Goal: Task Accomplishment & Management: Complete application form

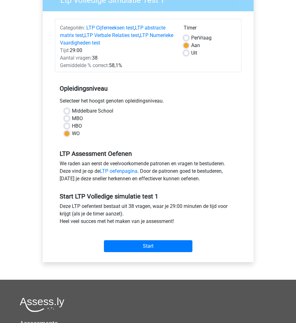
scroll to position [65, 0]
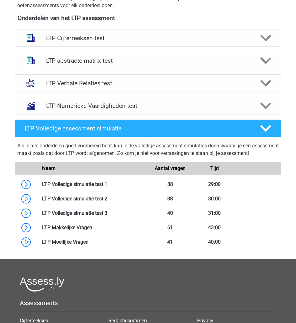
scroll to position [411, 0]
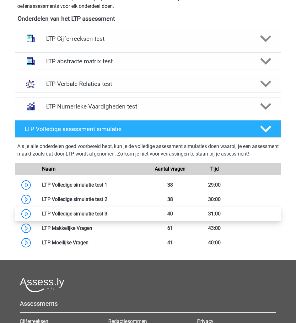
click at [107, 217] on link at bounding box center [107, 214] width 0 height 6
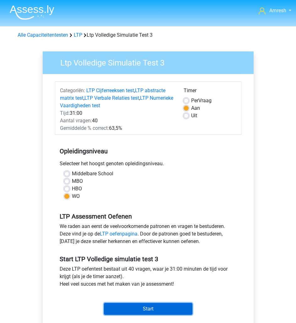
click at [154, 311] on input "Start" at bounding box center [148, 309] width 88 height 12
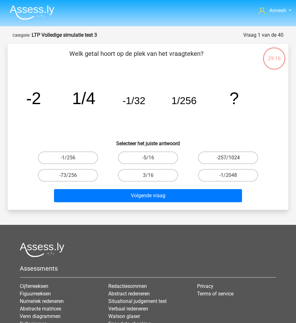
click at [229, 154] on label "-257/1024" at bounding box center [228, 157] width 60 height 13
click at [229, 158] on input "-257/1024" at bounding box center [230, 160] width 4 height 4
radio input "true"
click at [244, 174] on label "-1/2048" at bounding box center [228, 175] width 60 height 13
click at [232, 175] on input "-1/2048" at bounding box center [230, 177] width 4 height 4
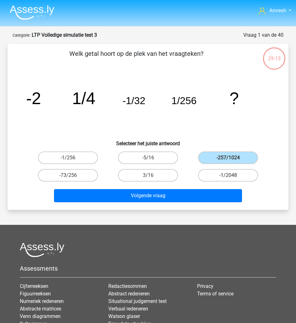
radio input "true"
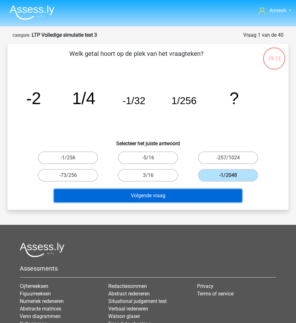
click at [229, 196] on button "Volgende vraag" at bounding box center [148, 195] width 188 height 13
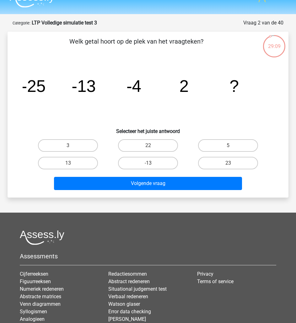
scroll to position [12, 0]
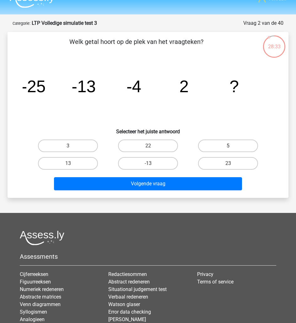
click at [244, 144] on label "5" at bounding box center [228, 146] width 60 height 13
click at [232, 146] on input "5" at bounding box center [230, 148] width 4 height 4
radio input "true"
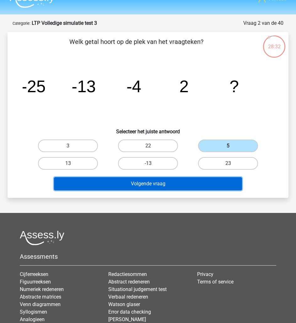
click at [232, 180] on button "Volgende vraag" at bounding box center [148, 183] width 188 height 13
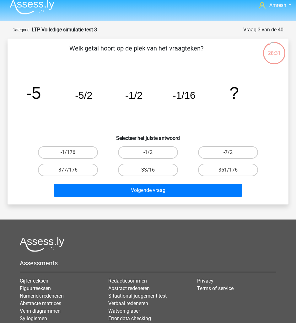
scroll to position [5, 0]
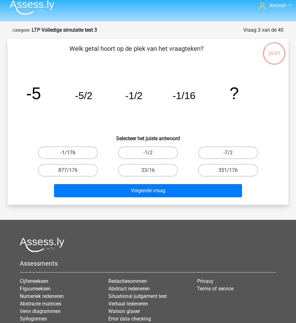
click at [76, 156] on label "-1/176" at bounding box center [68, 152] width 60 height 13
click at [72, 156] on input "-1/176" at bounding box center [70, 155] width 4 height 4
radio input "true"
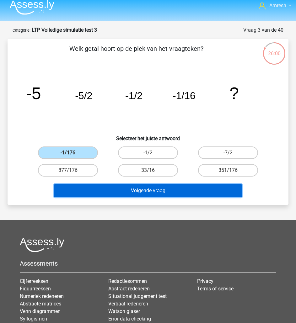
click at [157, 189] on button "Volgende vraag" at bounding box center [148, 190] width 188 height 13
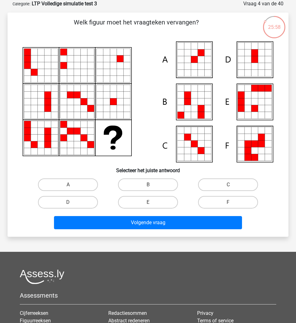
scroll to position [8, 0]
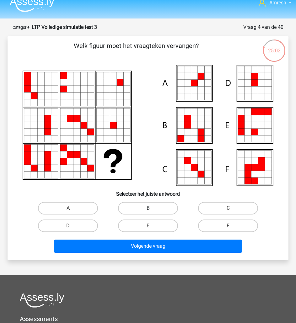
click at [157, 210] on label "B" at bounding box center [148, 208] width 60 height 13
click at [152, 210] on input "B" at bounding box center [150, 210] width 4 height 4
radio input "true"
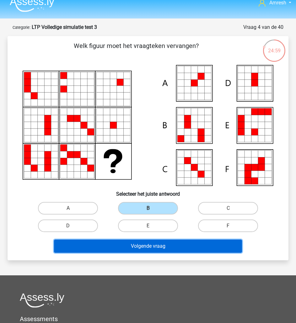
click at [163, 243] on button "Volgende vraag" at bounding box center [148, 246] width 188 height 13
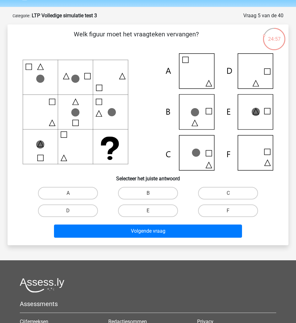
scroll to position [19, 0]
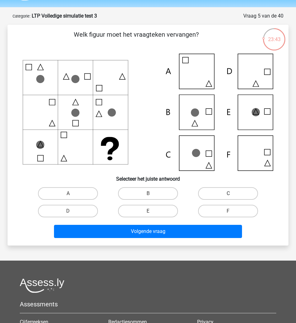
click at [227, 191] on label "C" at bounding box center [228, 193] width 60 height 13
click at [228, 193] on input "C" at bounding box center [230, 195] width 4 height 4
radio input "true"
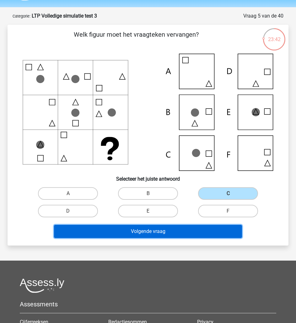
click at [223, 232] on button "Volgende vraag" at bounding box center [148, 231] width 188 height 13
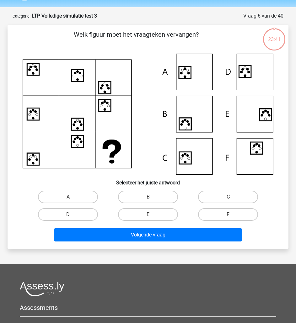
scroll to position [31, 0]
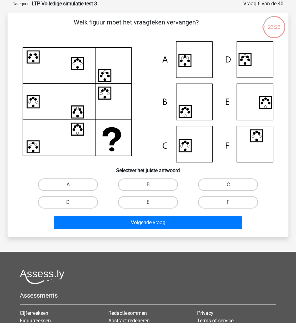
click at [252, 66] on icon at bounding box center [148, 101] width 250 height 121
click at [79, 198] on label "D" at bounding box center [68, 202] width 60 height 13
click at [72, 202] on input "D" at bounding box center [70, 204] width 4 height 4
radio input "true"
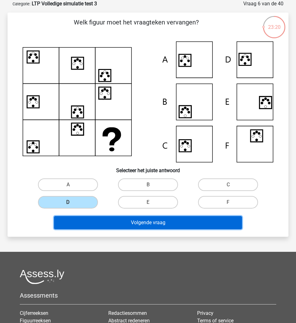
click at [156, 219] on button "Volgende vraag" at bounding box center [148, 222] width 188 height 13
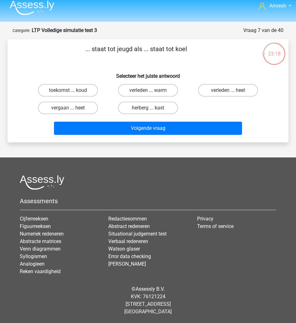
scroll to position [0, 0]
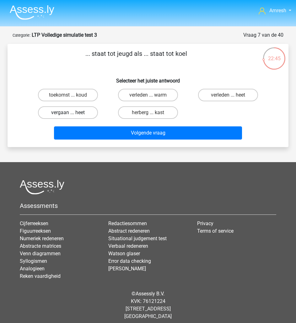
click at [69, 110] on label "vergaan ... heet" at bounding box center [68, 112] width 60 height 13
click at [69, 113] on input "vergaan ... heet" at bounding box center [70, 115] width 4 height 4
radio input "true"
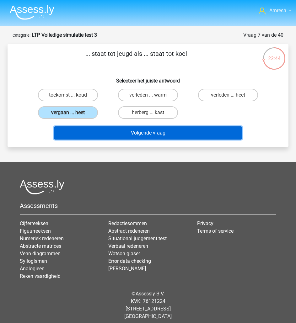
click at [123, 137] on button "Volgende vraag" at bounding box center [148, 132] width 188 height 13
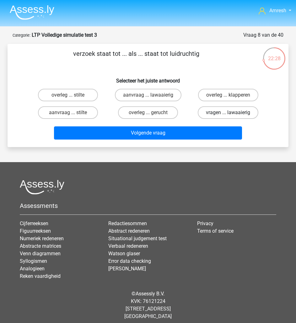
click at [224, 113] on label "vragen ... lawaaierig" at bounding box center [228, 112] width 61 height 13
click at [228, 113] on input "vragen ... lawaaierig" at bounding box center [230, 115] width 4 height 4
radio input "true"
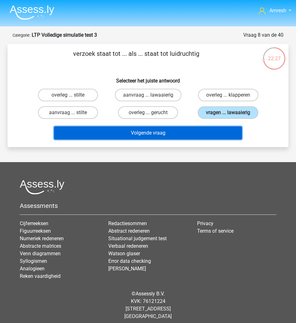
click at [221, 128] on button "Volgende vraag" at bounding box center [148, 132] width 188 height 13
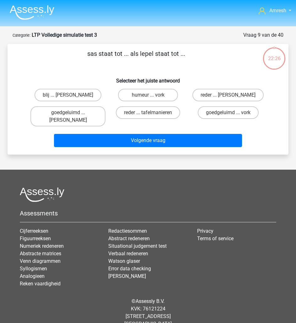
scroll to position [5, 0]
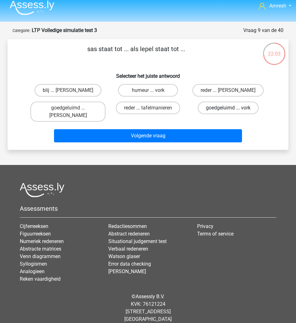
click at [226, 108] on label "goedgeluimd ... vork" at bounding box center [228, 108] width 61 height 13
click at [228, 108] on input "goedgeluimd ... vork" at bounding box center [230, 110] width 4 height 4
radio input "true"
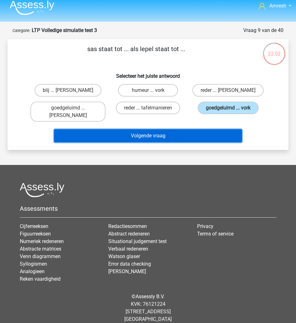
click at [211, 129] on button "Volgende vraag" at bounding box center [148, 135] width 188 height 13
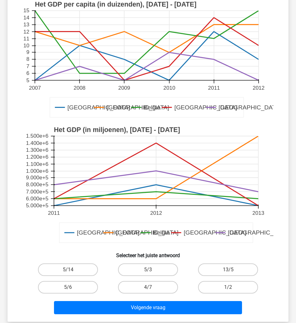
scroll to position [76, 0]
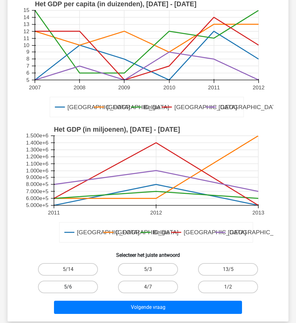
click at [87, 282] on label "5/6" at bounding box center [68, 287] width 60 height 13
click at [72, 287] on input "5/6" at bounding box center [70, 289] width 4 height 4
radio input "true"
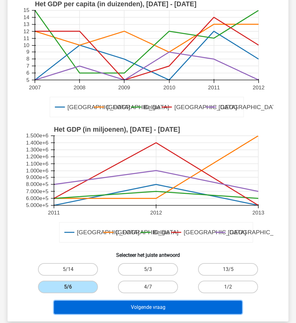
click at [159, 305] on button "Volgende vraag" at bounding box center [148, 307] width 188 height 13
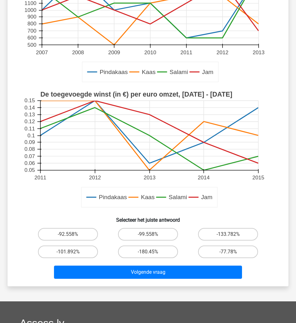
scroll to position [108, 0]
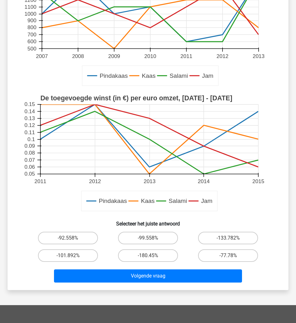
click at [236, 263] on div "-77.78%" at bounding box center [228, 256] width 80 height 18
click at [239, 253] on label "-77.78%" at bounding box center [228, 255] width 60 height 13
click at [232, 256] on input "-77.78%" at bounding box center [230, 258] width 4 height 4
radio input "true"
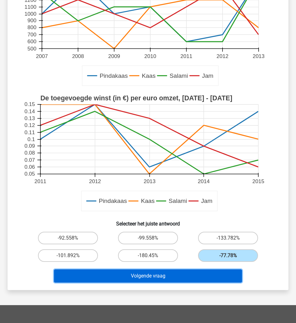
click at [223, 272] on button "Volgende vraag" at bounding box center [148, 275] width 188 height 13
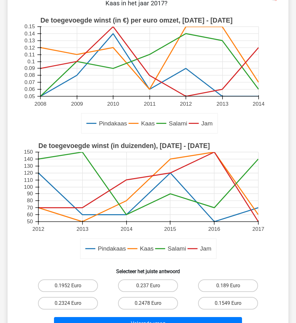
scroll to position [65, 0]
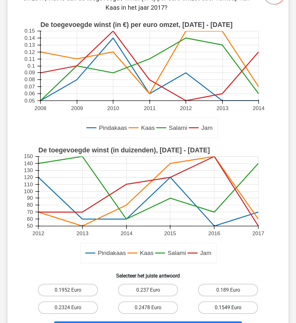
click at [224, 308] on label "0.1549 Euro" at bounding box center [228, 307] width 60 height 13
click at [228, 308] on input "0.1549 Euro" at bounding box center [230, 310] width 4 height 4
radio input "true"
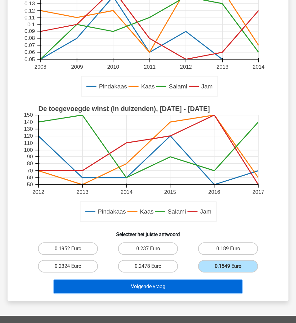
click at [223, 282] on button "Volgende vraag" at bounding box center [148, 286] width 188 height 13
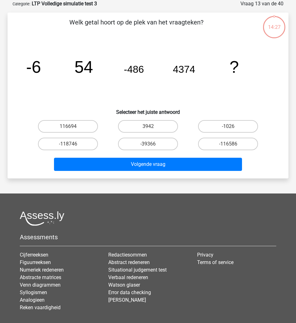
scroll to position [0, 0]
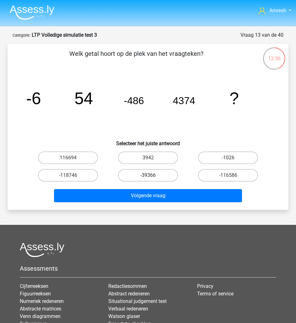
click at [157, 176] on label "-39366" at bounding box center [148, 175] width 60 height 13
click at [152, 176] on input "-39366" at bounding box center [150, 177] width 4 height 4
radio input "true"
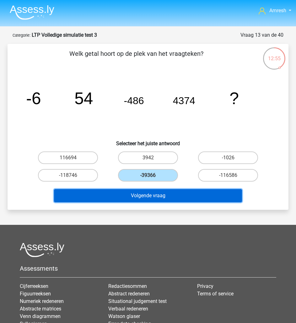
click at [198, 198] on button "Volgende vraag" at bounding box center [148, 195] width 188 height 13
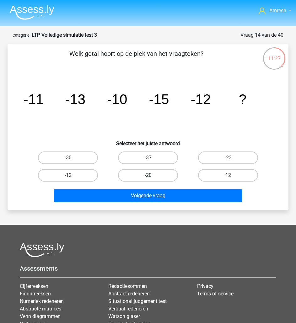
click at [161, 174] on label "-20" at bounding box center [148, 175] width 60 height 13
click at [152, 175] on input "-20" at bounding box center [150, 177] width 4 height 4
radio input "true"
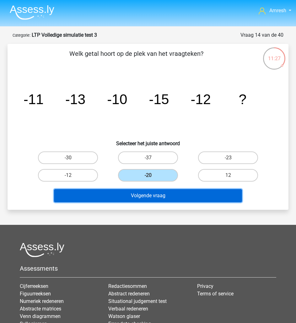
click at [197, 200] on button "Volgende vraag" at bounding box center [148, 195] width 188 height 13
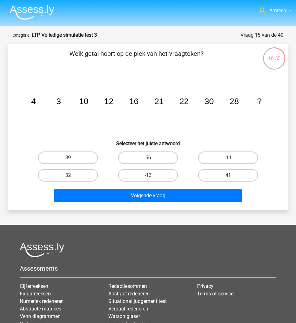
click at [91, 152] on label "39" at bounding box center [68, 157] width 60 height 13
click at [72, 158] on input "39" at bounding box center [70, 160] width 4 height 4
radio input "true"
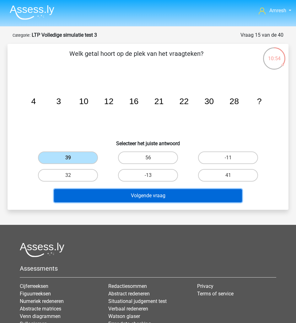
click at [160, 196] on button "Volgende vraag" at bounding box center [148, 195] width 188 height 13
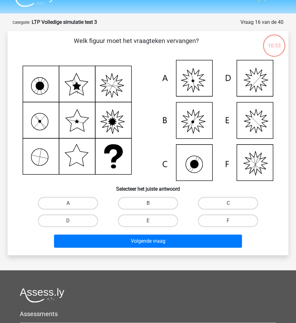
scroll to position [13, 0]
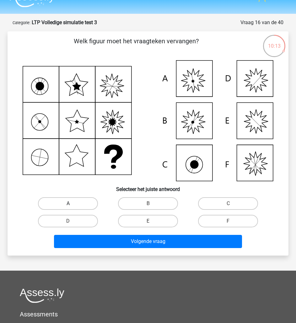
click at [85, 204] on label "A" at bounding box center [68, 203] width 60 height 13
click at [72, 204] on input "A" at bounding box center [70, 205] width 4 height 4
radio input "true"
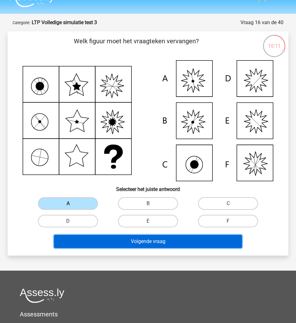
click at [180, 239] on button "Volgende vraag" at bounding box center [148, 241] width 188 height 13
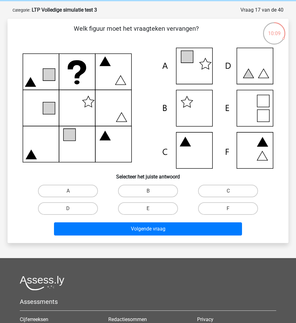
scroll to position [25, 0]
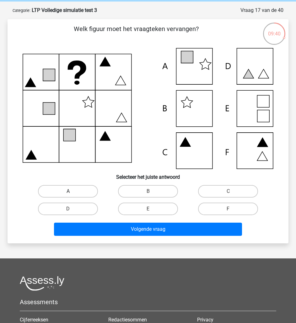
click at [76, 194] on label "A" at bounding box center [68, 191] width 60 height 13
click at [72, 194] on input "A" at bounding box center [70, 193] width 4 height 4
radio input "true"
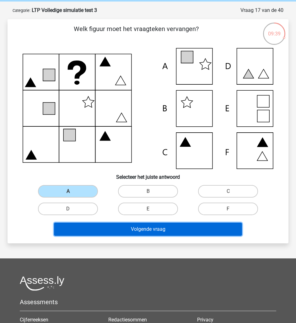
click at [148, 225] on button "Volgende vraag" at bounding box center [148, 229] width 188 height 13
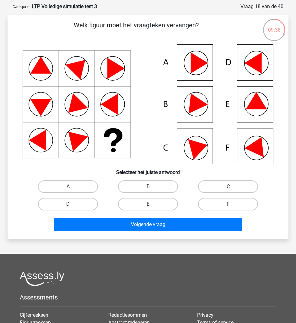
scroll to position [28, 0]
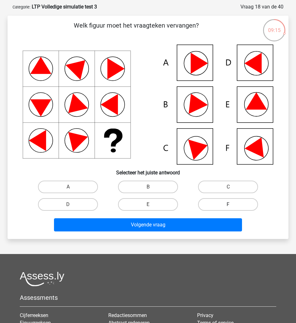
click at [224, 202] on label "F" at bounding box center [228, 204] width 60 height 13
click at [228, 204] on input "F" at bounding box center [230, 206] width 4 height 4
radio input "true"
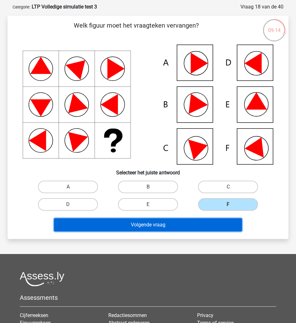
click at [200, 227] on button "Volgende vraag" at bounding box center [148, 224] width 188 height 13
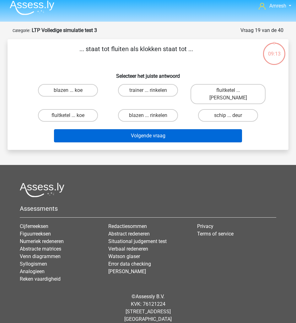
scroll to position [0, 0]
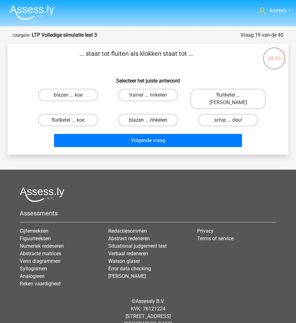
click at [141, 115] on label "blazen ... rinkelen" at bounding box center [148, 120] width 60 height 13
click at [148, 120] on input "blazen ... rinkelen" at bounding box center [150, 122] width 4 height 4
radio input "true"
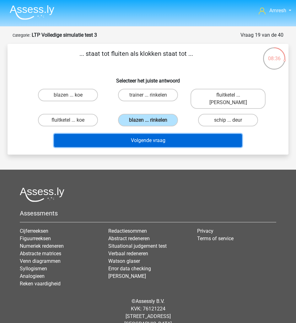
click at [151, 134] on button "Volgende vraag" at bounding box center [148, 140] width 188 height 13
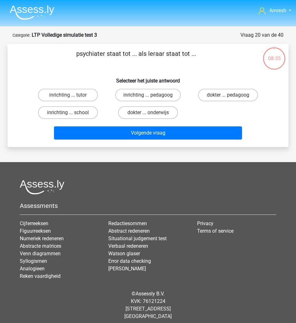
scroll to position [5, 0]
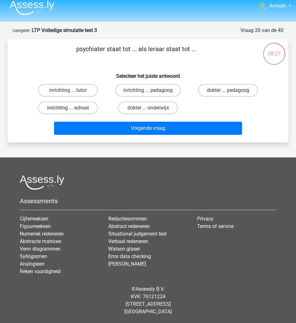
click at [90, 111] on label "inrichting ... school" at bounding box center [68, 108] width 60 height 13
click at [72, 111] on input "inrichting ... school" at bounding box center [70, 110] width 4 height 4
radio input "true"
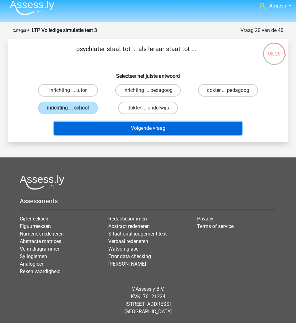
click at [114, 127] on button "Volgende vraag" at bounding box center [148, 128] width 188 height 13
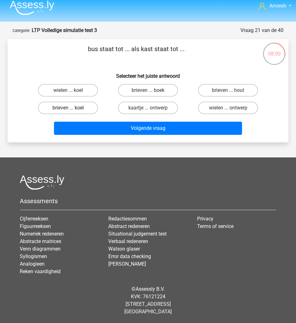
click at [89, 108] on label "brieven ... koel" at bounding box center [68, 108] width 60 height 13
click at [72, 108] on input "brieven ... koel" at bounding box center [70, 110] width 4 height 4
radio input "true"
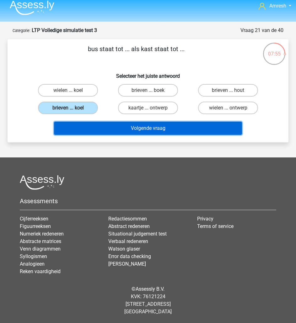
click at [128, 126] on button "Volgende vraag" at bounding box center [148, 128] width 188 height 13
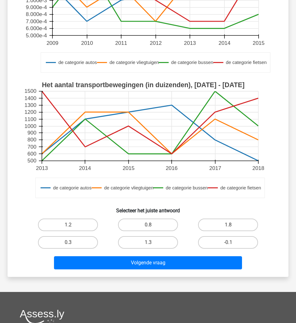
scroll to position [125, 0]
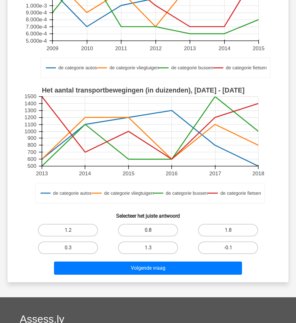
click at [172, 230] on label "0.8" at bounding box center [148, 230] width 60 height 13
click at [152, 230] on input "0.8" at bounding box center [150, 232] width 4 height 4
radio input "true"
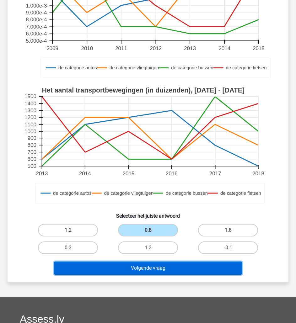
click at [176, 261] on button "Volgende vraag" at bounding box center [148, 267] width 188 height 13
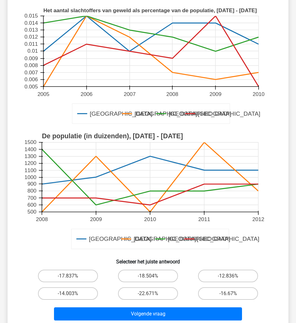
scroll to position [82, 0]
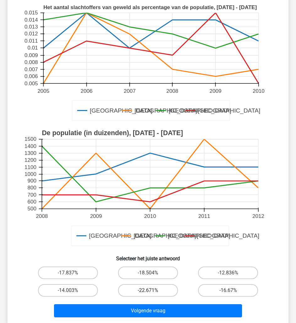
click at [166, 289] on label "-22.671%" at bounding box center [148, 290] width 60 height 13
click at [152, 290] on input "-22.671%" at bounding box center [150, 292] width 4 height 4
radio input "true"
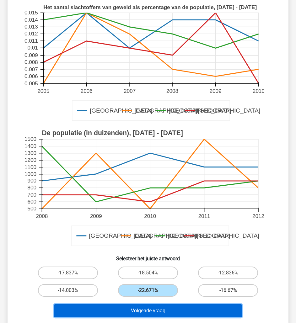
click at [181, 310] on button "Volgende vraag" at bounding box center [148, 310] width 188 height 13
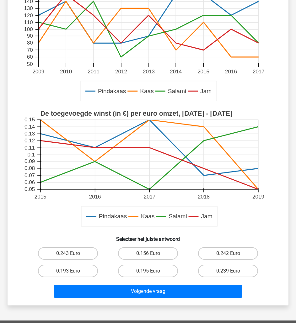
scroll to position [102, 0]
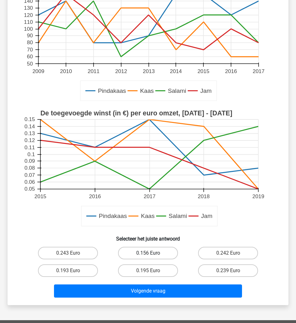
click at [169, 252] on label "0.156 Euro" at bounding box center [148, 253] width 60 height 13
click at [152, 253] on input "0.156 Euro" at bounding box center [150, 255] width 4 height 4
radio input "true"
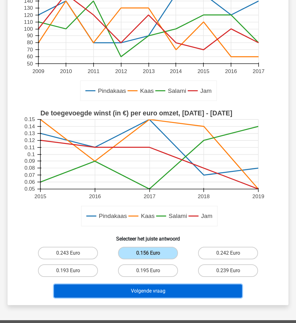
click at [183, 297] on button "Volgende vraag" at bounding box center [148, 290] width 188 height 13
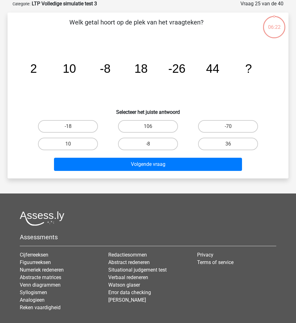
scroll to position [0, 0]
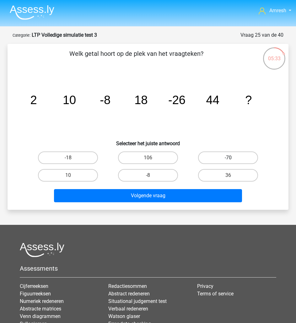
click at [230, 154] on label "-70" at bounding box center [228, 157] width 60 height 13
click at [230, 158] on input "-70" at bounding box center [230, 160] width 4 height 4
radio input "true"
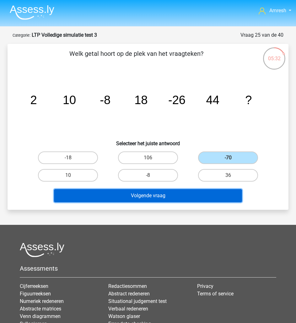
click at [225, 193] on button "Volgende vraag" at bounding box center [148, 195] width 188 height 13
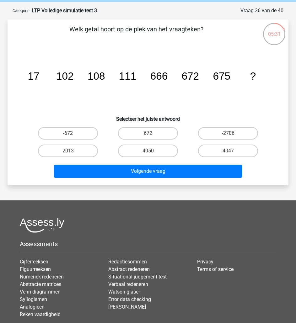
scroll to position [22, 0]
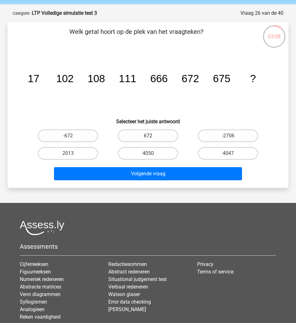
click at [163, 140] on label "672" at bounding box center [148, 135] width 60 height 13
click at [152, 140] on input "672" at bounding box center [150, 138] width 4 height 4
radio input "true"
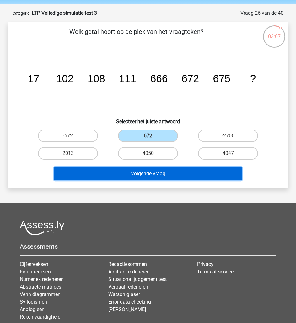
click at [198, 175] on button "Volgende vraag" at bounding box center [148, 173] width 188 height 13
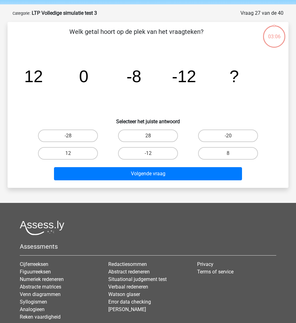
scroll to position [31, 0]
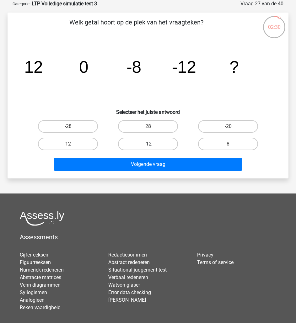
click at [152, 148] on label "-12" at bounding box center [148, 144] width 60 height 13
click at [152, 148] on input "-12" at bounding box center [150, 146] width 4 height 4
radio input "true"
click at [215, 132] on label "-20" at bounding box center [228, 126] width 60 height 13
click at [228, 130] on input "-20" at bounding box center [230, 128] width 4 height 4
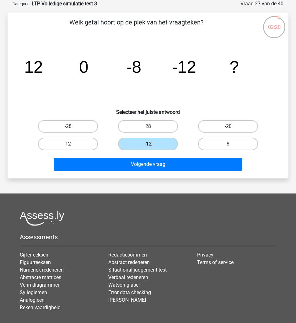
radio input "true"
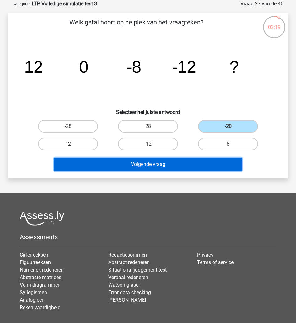
click at [207, 163] on button "Volgende vraag" at bounding box center [148, 164] width 188 height 13
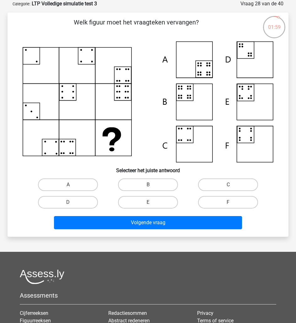
click at [151, 186] on input "B" at bounding box center [150, 187] width 4 height 4
radio input "true"
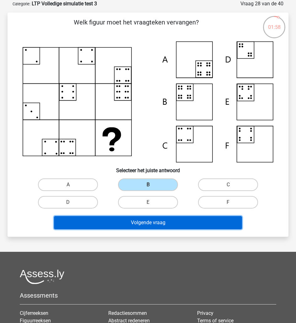
click at [153, 218] on button "Volgende vraag" at bounding box center [148, 222] width 188 height 13
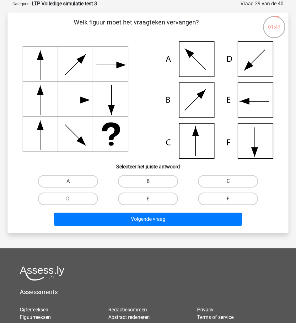
click at [85, 199] on label "D" at bounding box center [68, 198] width 60 height 13
click at [72, 199] on input "D" at bounding box center [70, 201] width 4 height 4
radio input "true"
click at [123, 226] on div "Volgende vraag" at bounding box center [148, 221] width 240 height 16
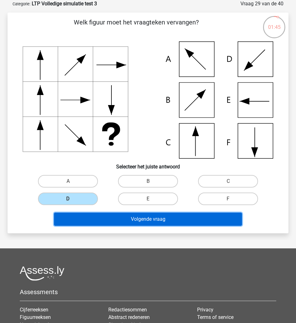
click at [128, 222] on button "Volgende vraag" at bounding box center [148, 219] width 188 height 13
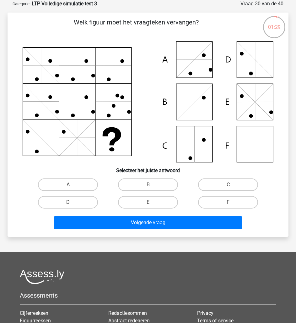
click at [246, 146] on icon at bounding box center [148, 101] width 250 height 121
click at [232, 204] on input "F" at bounding box center [230, 204] width 4 height 4
radio input "true"
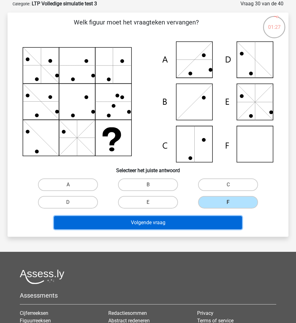
click at [223, 221] on button "Volgende vraag" at bounding box center [148, 222] width 188 height 13
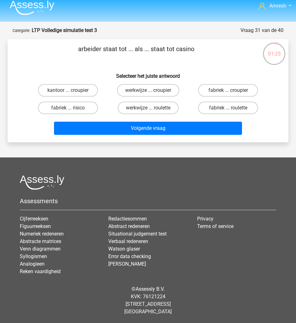
scroll to position [0, 0]
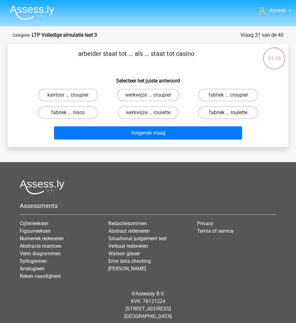
click at [232, 115] on label "fabriek ... roulette" at bounding box center [228, 112] width 60 height 13
click at [232, 115] on input "fabriek ... roulette" at bounding box center [230, 115] width 4 height 4
radio input "true"
click at [229, 95] on input "fabriek ... croupier" at bounding box center [230, 97] width 4 height 4
radio input "true"
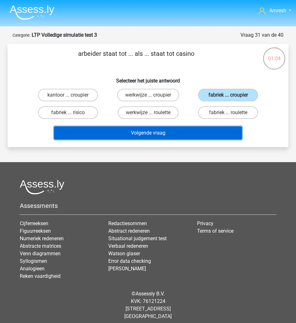
click at [223, 133] on button "Volgende vraag" at bounding box center [148, 132] width 188 height 13
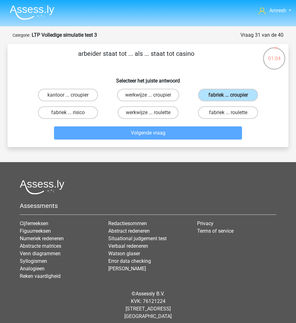
scroll to position [5, 0]
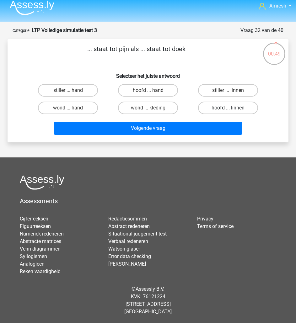
click at [218, 107] on label "hoofd ... linnen" at bounding box center [228, 108] width 60 height 13
click at [228, 108] on input "hoofd ... linnen" at bounding box center [230, 110] width 4 height 4
radio input "true"
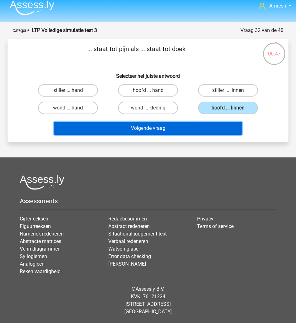
click at [207, 125] on button "Volgende vraag" at bounding box center [148, 128] width 188 height 13
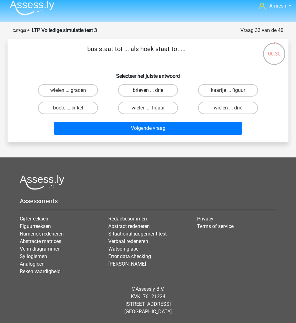
click at [143, 95] on label "brieven ... drie" at bounding box center [148, 90] width 60 height 13
click at [148, 94] on input "brieven ... drie" at bounding box center [150, 92] width 4 height 4
radio input "true"
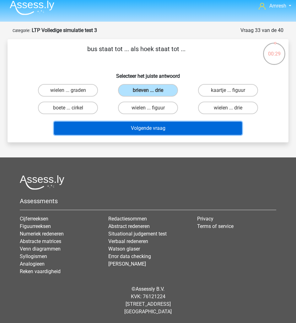
click at [160, 126] on button "Volgende vraag" at bounding box center [148, 128] width 188 height 13
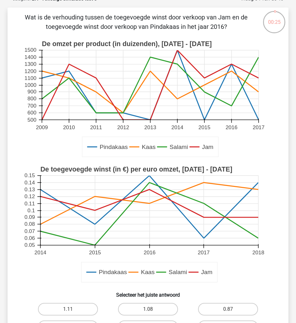
scroll to position [37, 0]
click at [149, 305] on label "1.08" at bounding box center [148, 309] width 60 height 13
click at [149, 309] on input "1.08" at bounding box center [150, 311] width 4 height 4
radio input "true"
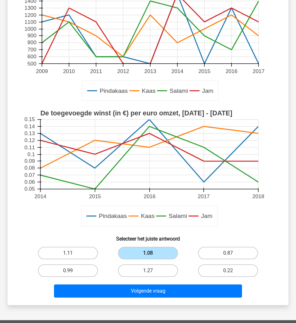
scroll to position [106, 0]
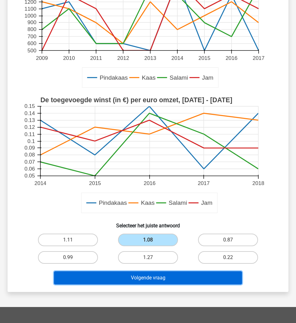
click at [193, 278] on button "Volgende vraag" at bounding box center [148, 277] width 188 height 13
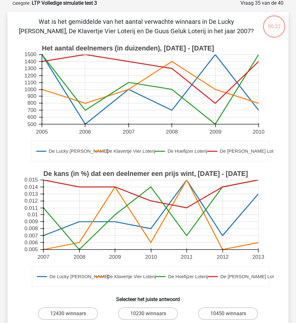
scroll to position [31, 0]
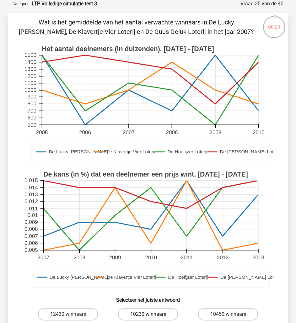
click at [161, 313] on label "10230 winnaars" at bounding box center [148, 314] width 60 height 13
click at [152, 314] on input "10230 winnaars" at bounding box center [150, 316] width 4 height 4
radio input "true"
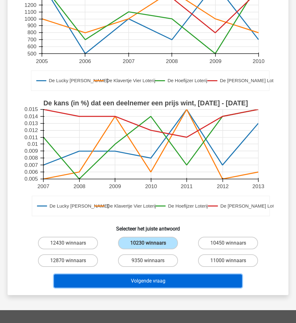
click at [187, 280] on button "Volgende vraag" at bounding box center [148, 280] width 188 height 13
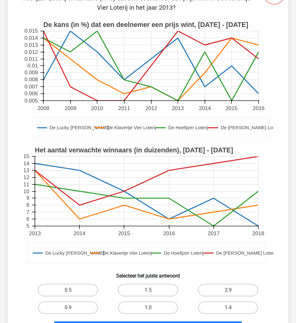
scroll to position [71, 0]
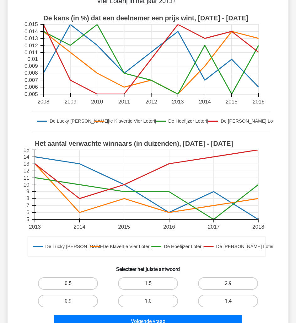
click at [217, 285] on label "2.9" at bounding box center [228, 283] width 60 height 13
click at [228, 285] on input "2.9" at bounding box center [230, 285] width 4 height 4
radio input "true"
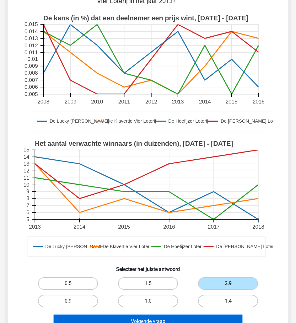
click at [220, 316] on button "Volgende vraag" at bounding box center [148, 321] width 188 height 13
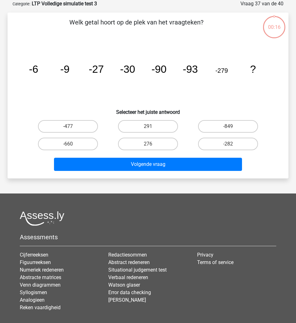
scroll to position [0, 0]
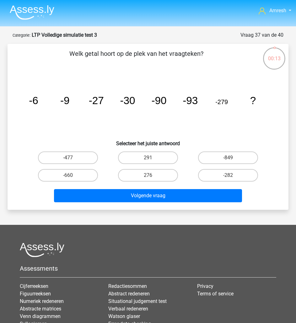
click at [234, 150] on div "-849" at bounding box center [228, 158] width 80 height 18
click at [235, 158] on label "-849" at bounding box center [228, 157] width 60 height 13
click at [232, 158] on input "-849" at bounding box center [230, 160] width 4 height 4
radio input "true"
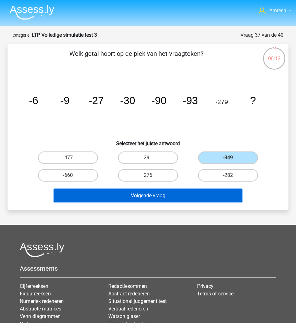
click at [215, 189] on button "Volgende vraag" at bounding box center [148, 195] width 188 height 13
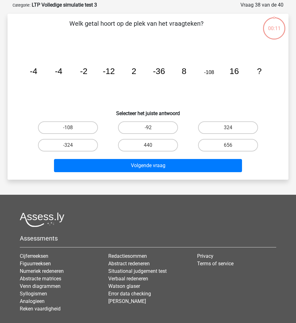
scroll to position [31, 0]
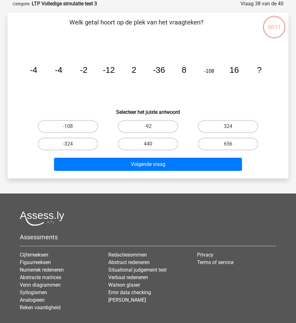
click at [164, 152] on div "440" at bounding box center [148, 144] width 80 height 18
click at [163, 151] on div "440" at bounding box center [148, 144] width 80 height 18
click at [162, 146] on label "440" at bounding box center [148, 144] width 60 height 13
click at [152, 146] on input "440" at bounding box center [150, 146] width 4 height 4
radio input "true"
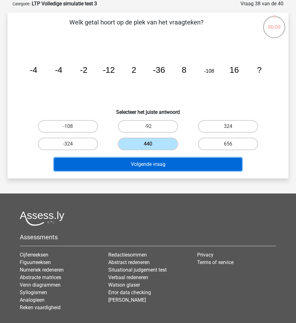
click at [173, 164] on button "Volgende vraag" at bounding box center [148, 164] width 188 height 13
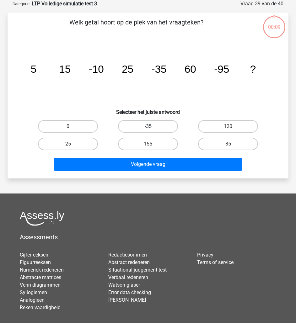
click at [163, 128] on label "-35" at bounding box center [148, 126] width 60 height 13
click at [152, 128] on input "-35" at bounding box center [150, 128] width 4 height 4
radio input "true"
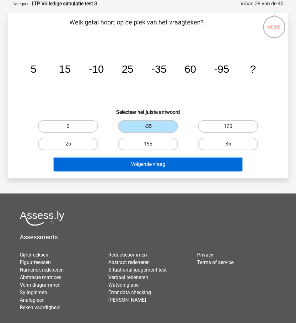
click at [177, 166] on button "Volgende vraag" at bounding box center [148, 164] width 188 height 13
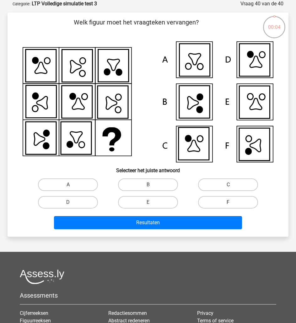
click at [223, 198] on label "F" at bounding box center [228, 202] width 60 height 13
click at [228, 202] on input "F" at bounding box center [230, 204] width 4 height 4
radio input "true"
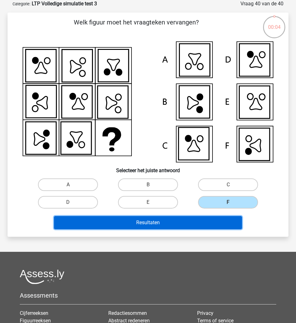
click at [190, 229] on button "Resultaten" at bounding box center [148, 222] width 188 height 13
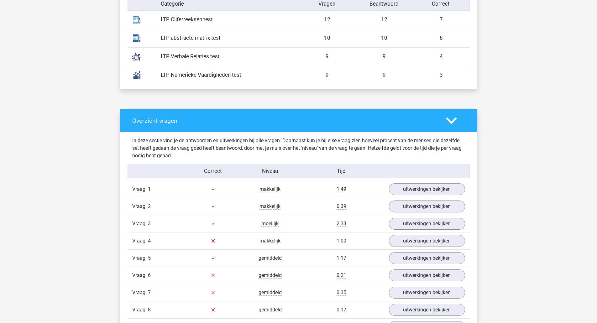
scroll to position [435, 0]
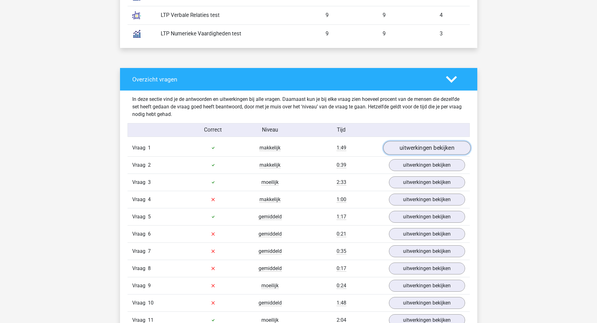
click at [295, 149] on link "uitwerkingen bekijken" at bounding box center [426, 148] width 87 height 14
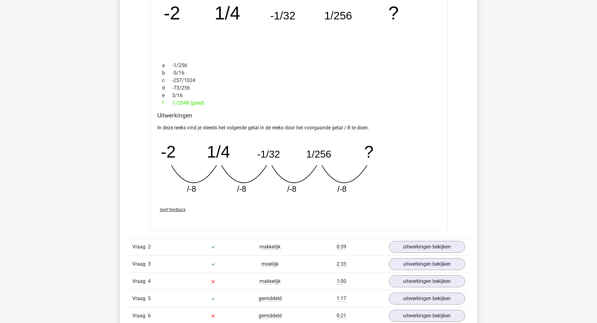
scroll to position [628, 0]
click at [295, 246] on link "uitwerkingen bekijken" at bounding box center [426, 247] width 87 height 14
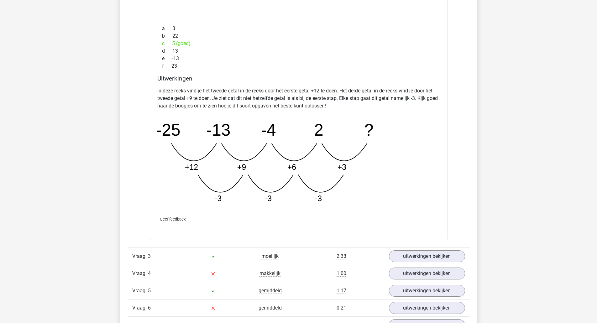
scroll to position [956, 0]
click at [295, 259] on link "uitwerkingen bekijken" at bounding box center [426, 256] width 87 height 14
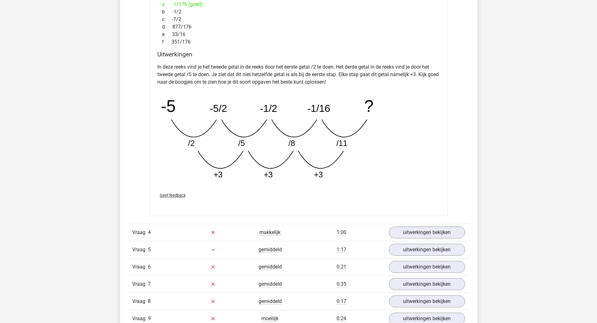
scroll to position [1317, 0]
click at [295, 225] on div "Vraag 4 makkelijk 1:00 uitwerkingen bekijken" at bounding box center [299, 232] width 342 height 17
click at [295, 229] on link "uitwerkingen bekijken" at bounding box center [426, 232] width 87 height 14
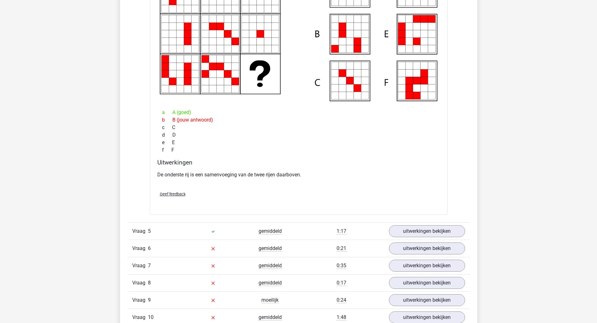
scroll to position [1611, 0]
click at [295, 230] on link "uitwerkingen bekijken" at bounding box center [426, 231] width 87 height 14
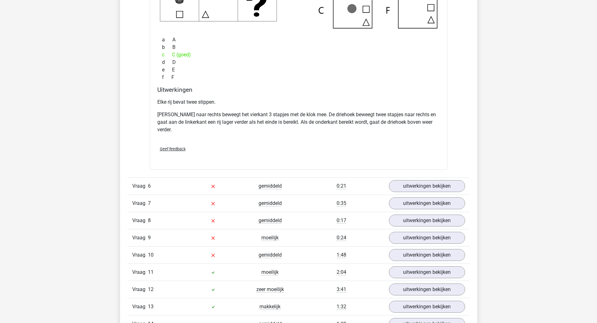
scroll to position [1973, 0]
click at [295, 187] on link "uitwerkingen bekijken" at bounding box center [426, 186] width 87 height 14
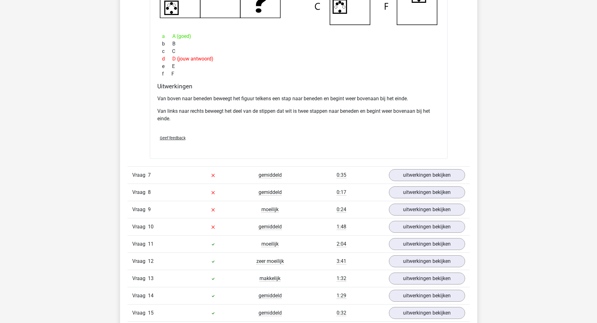
scroll to position [2299, 0]
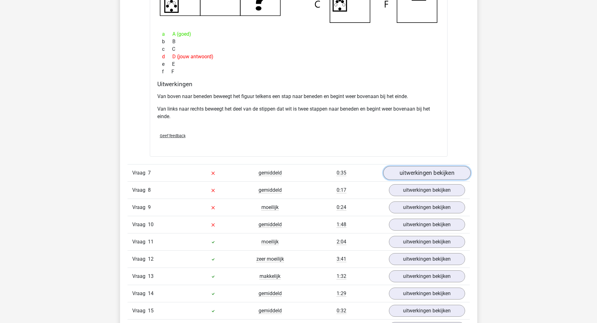
click at [295, 179] on link "uitwerkingen bekijken" at bounding box center [426, 173] width 87 height 14
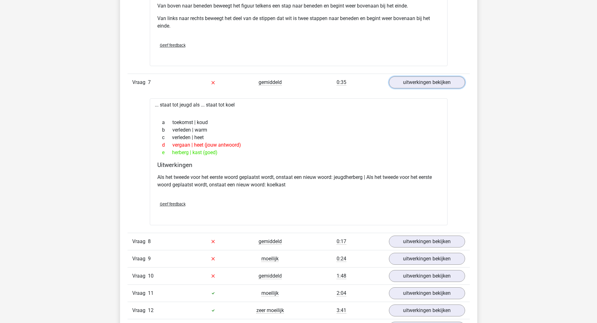
scroll to position [2392, 0]
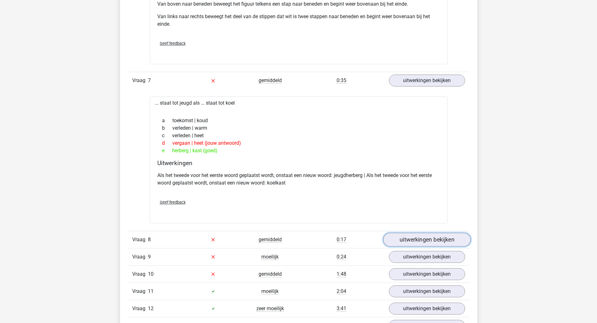
click at [295, 240] on link "uitwerkingen bekijken" at bounding box center [426, 240] width 87 height 14
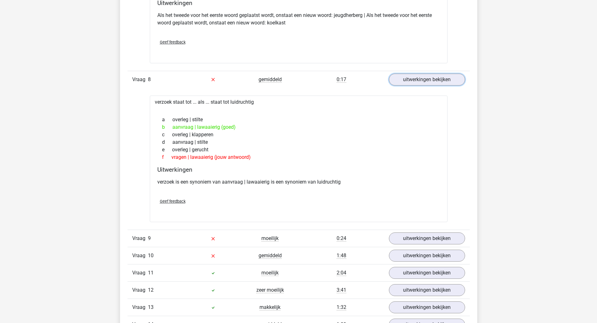
scroll to position [2552, 0]
click at [295, 237] on link "uitwerkingen bekijken" at bounding box center [426, 238] width 87 height 14
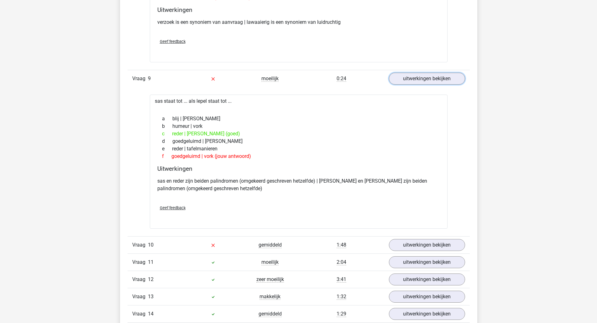
scroll to position [2712, 0]
click at [295, 245] on link "uitwerkingen bekijken" at bounding box center [426, 245] width 87 height 14
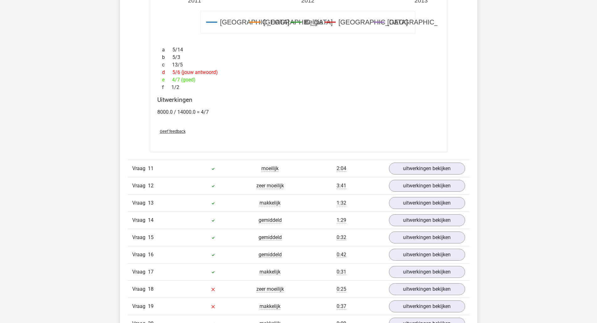
scroll to position [3257, 0]
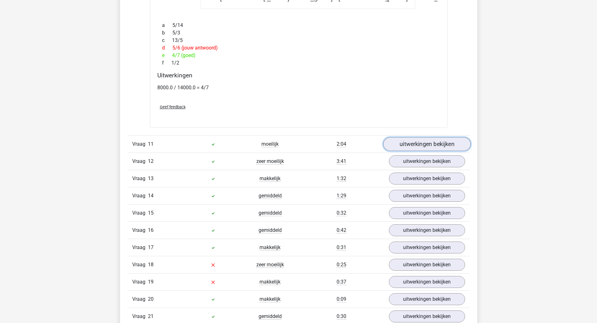
click at [295, 146] on link "uitwerkingen bekijken" at bounding box center [426, 144] width 87 height 14
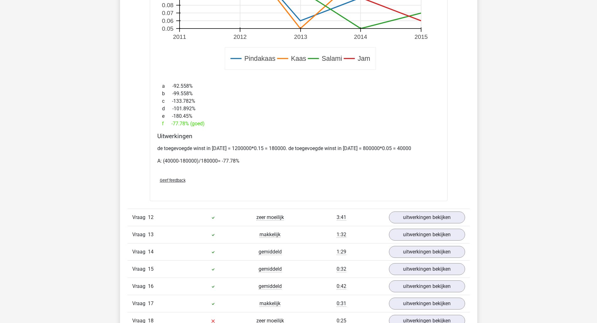
scroll to position [3641, 0]
click at [295, 216] on link "uitwerkingen bekijken" at bounding box center [426, 218] width 87 height 14
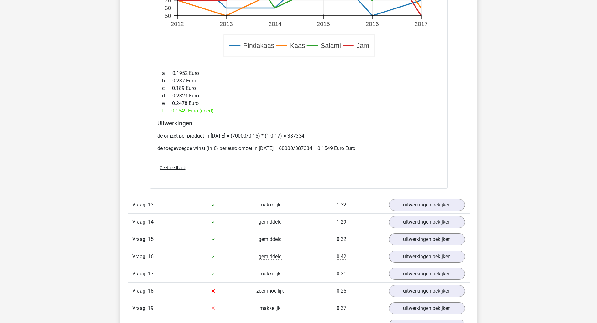
scroll to position [4111, 0]
click at [295, 207] on link "uitwerkingen bekijken" at bounding box center [426, 205] width 87 height 14
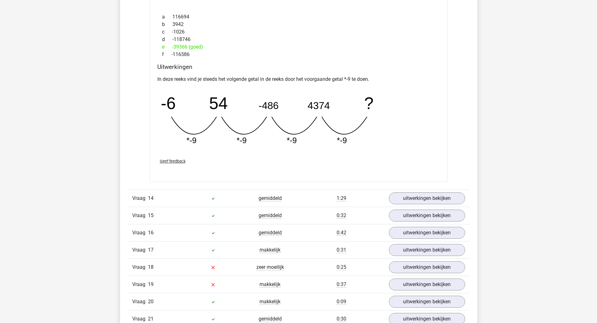
scroll to position [4408, 0]
click at [295, 197] on link "uitwerkingen bekijken" at bounding box center [426, 199] width 87 height 14
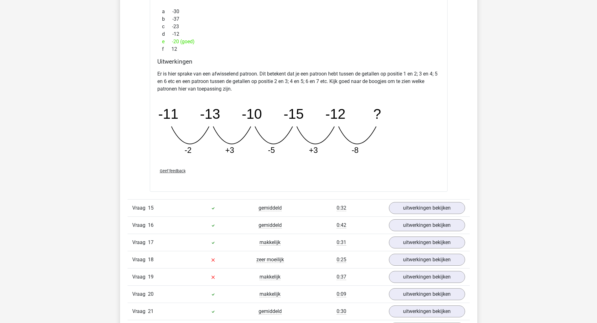
scroll to position [4705, 0]
click at [295, 210] on link "uitwerkingen bekijken" at bounding box center [426, 208] width 87 height 14
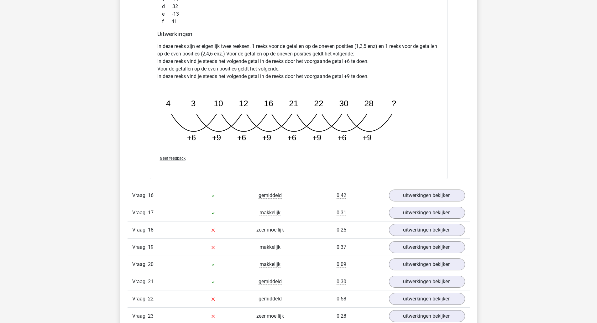
scroll to position [5039, 0]
click at [295, 231] on link "uitwerkingen bekijken" at bounding box center [426, 230] width 87 height 14
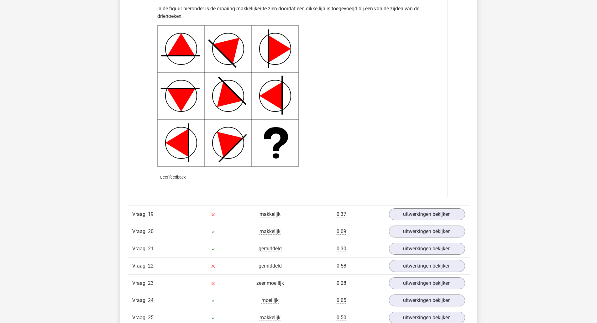
scroll to position [5515, 0]
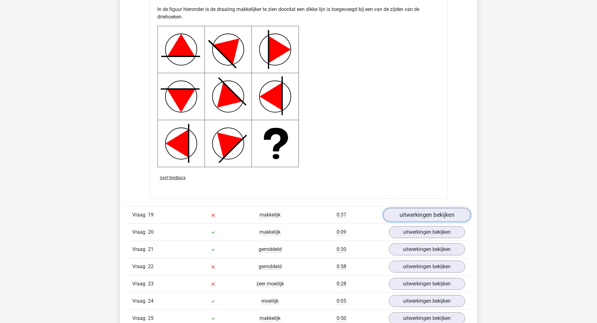
click at [295, 211] on link "uitwerkingen bekijken" at bounding box center [426, 215] width 87 height 14
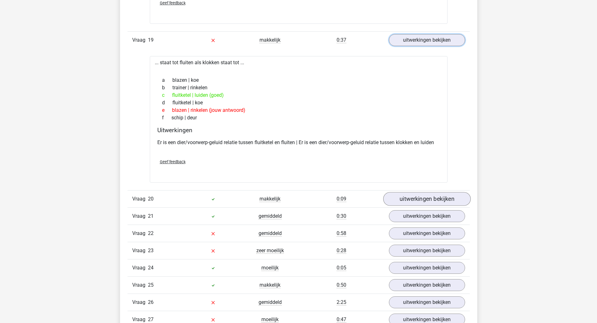
scroll to position [5690, 0]
click at [295, 232] on link "uitwerkingen bekijken" at bounding box center [426, 233] width 87 height 14
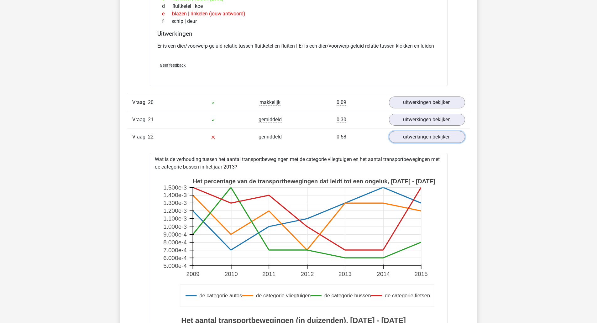
scroll to position [5786, 0]
click at [295, 120] on link "uitwerkingen bekijken" at bounding box center [426, 120] width 87 height 14
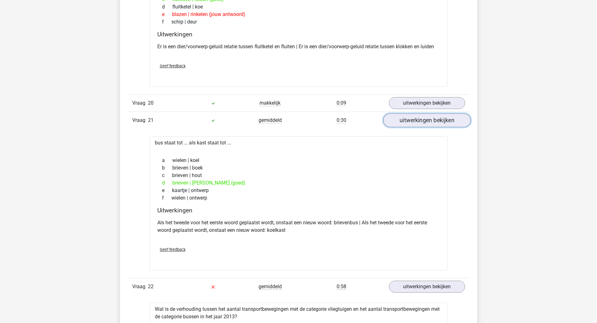
click at [295, 121] on link "uitwerkingen bekijken" at bounding box center [426, 120] width 87 height 14
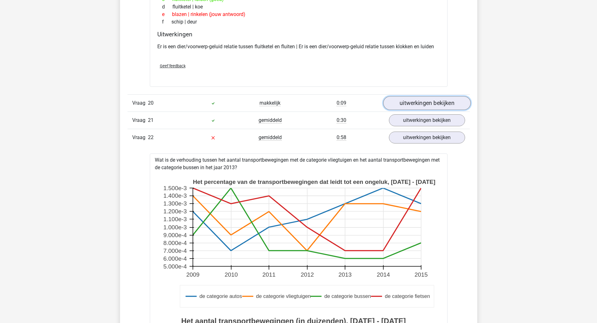
click at [295, 105] on link "uitwerkingen bekijken" at bounding box center [426, 103] width 87 height 14
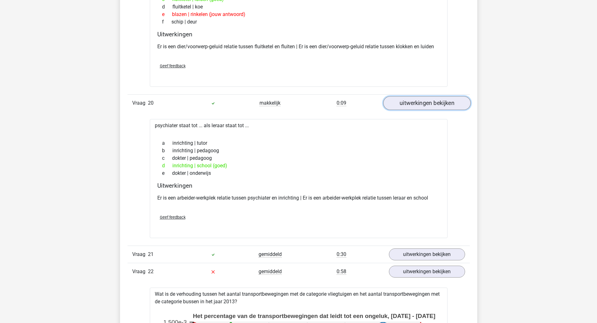
click at [295, 105] on link "uitwerkingen bekijken" at bounding box center [426, 103] width 87 height 14
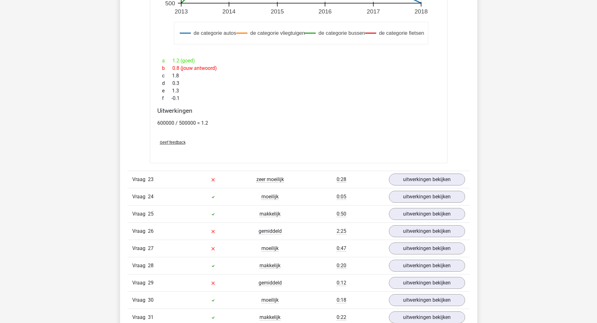
scroll to position [6188, 0]
click at [295, 181] on link "uitwerkingen bekijken" at bounding box center [426, 179] width 87 height 14
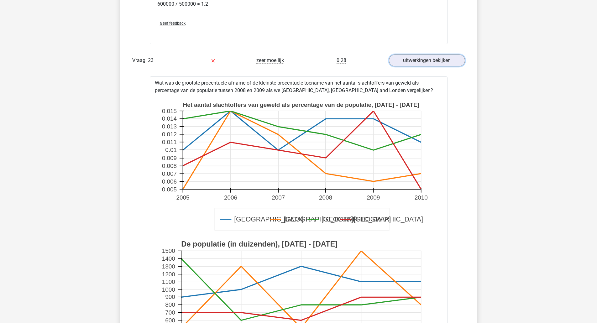
scroll to position [6302, 0]
